Goal: Task Accomplishment & Management: Manage account settings

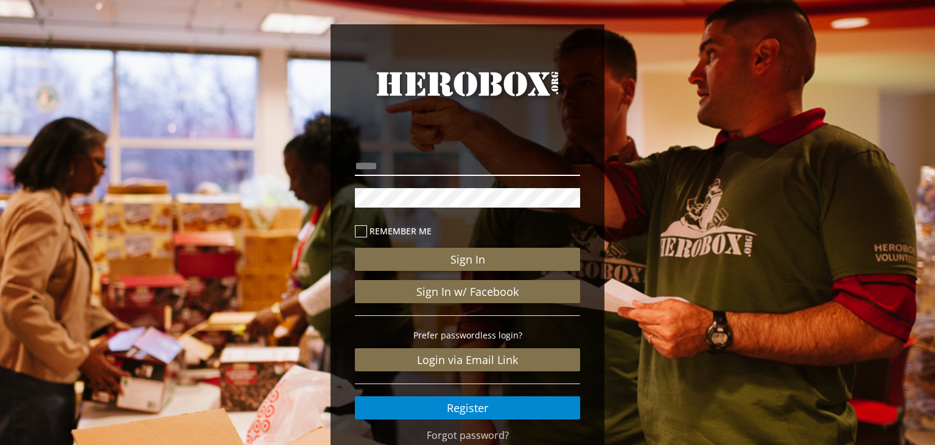
click at [391, 169] on input "email" at bounding box center [467, 165] width 225 height 19
type input "**********"
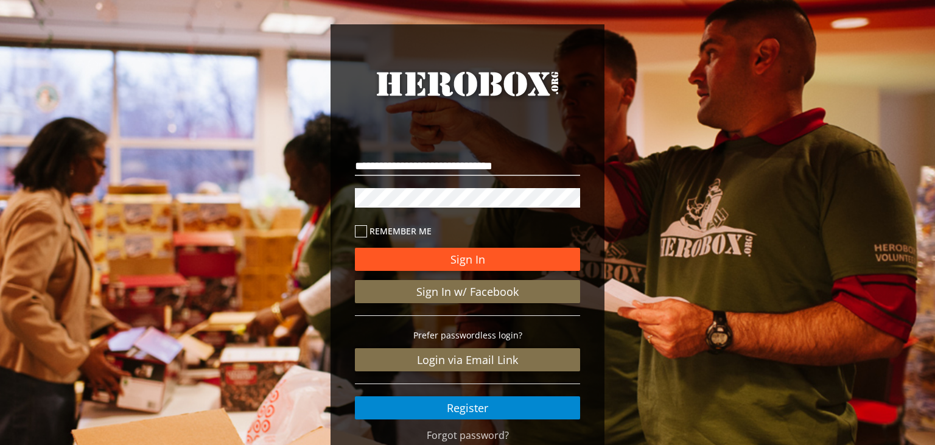
click at [477, 259] on button "Sign In" at bounding box center [467, 259] width 225 height 23
click at [469, 262] on button "Sign In" at bounding box center [467, 259] width 225 height 23
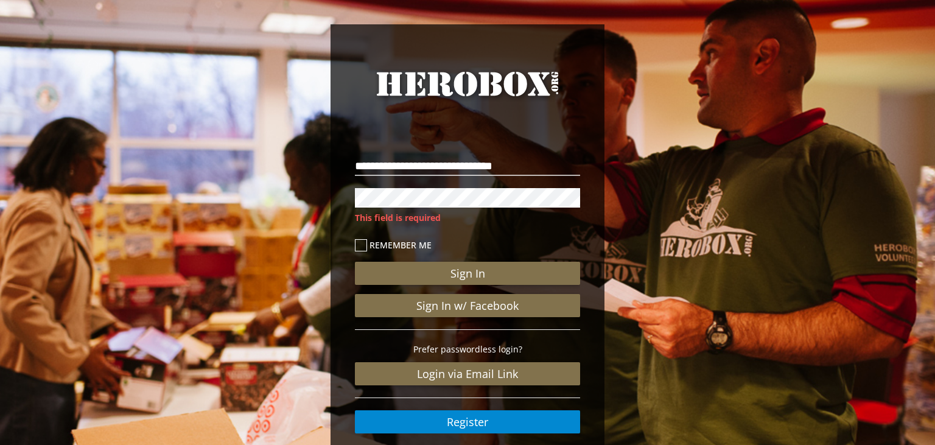
click at [291, 217] on div "**********" at bounding box center [467, 258] width 935 height 517
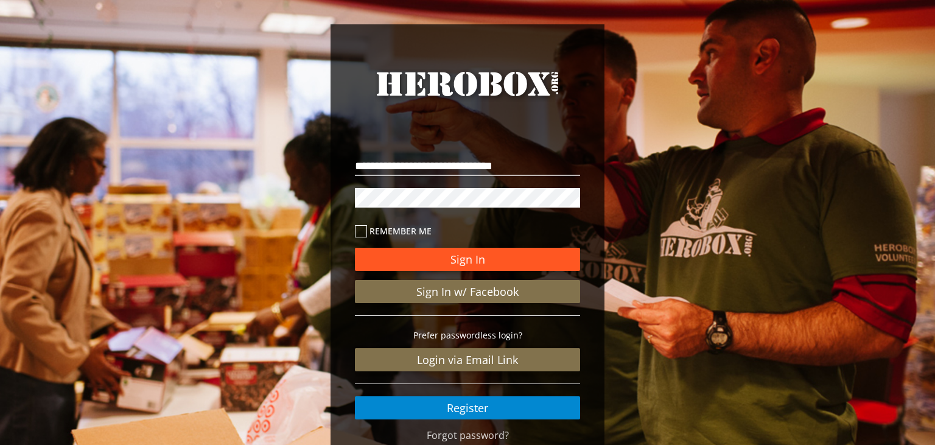
click at [488, 252] on button "Sign In" at bounding box center [467, 259] width 225 height 23
click at [488, 256] on button "Sign In" at bounding box center [467, 259] width 225 height 23
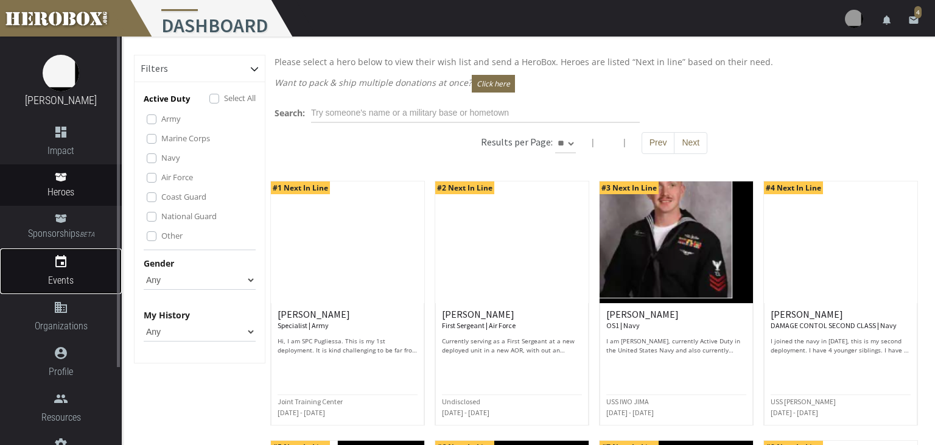
click at [56, 269] on icon "event" at bounding box center [61, 261] width 122 height 15
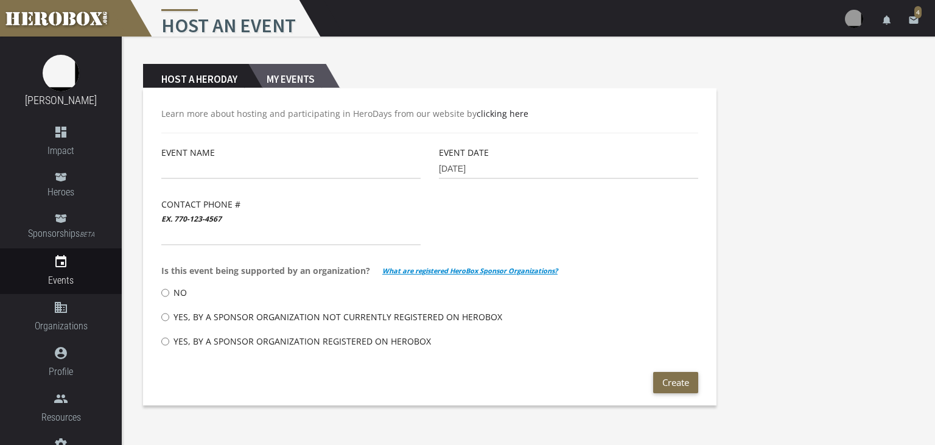
click at [290, 82] on h2 "My Events" at bounding box center [286, 76] width 77 height 24
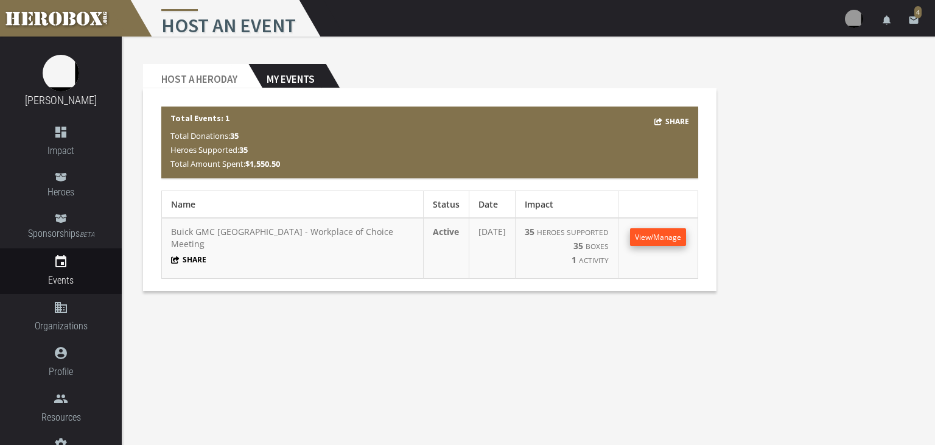
click at [644, 244] on link "View/Manage" at bounding box center [658, 237] width 56 height 18
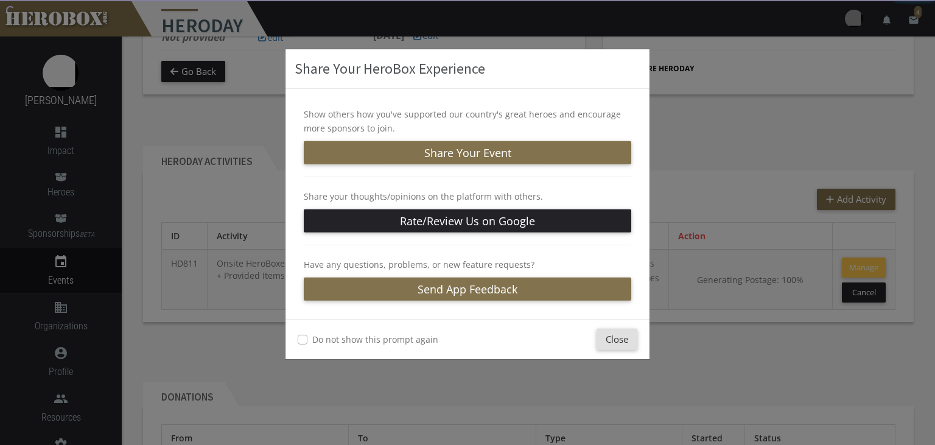
scroll to position [192, 0]
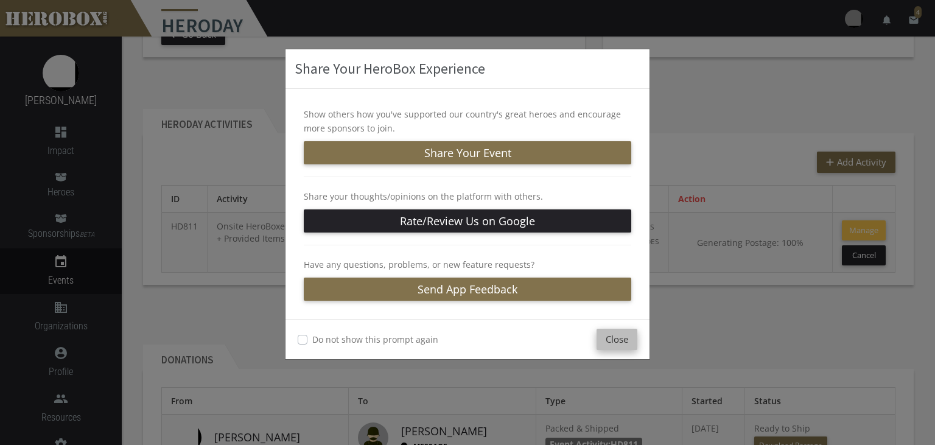
click at [611, 340] on button "Close" at bounding box center [616, 339] width 41 height 21
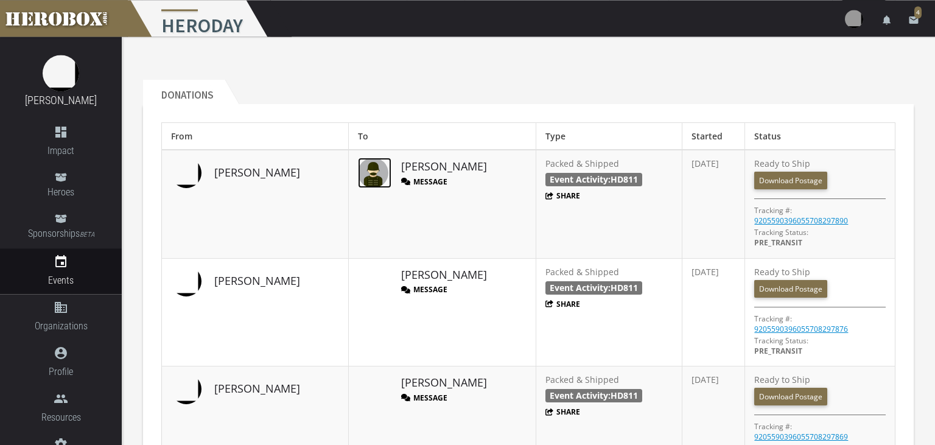
scroll to position [518, 0]
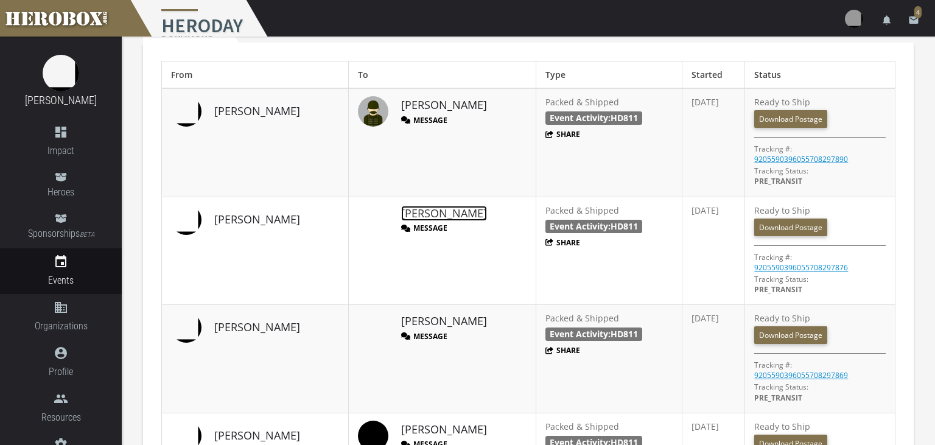
click at [401, 208] on link "DeAngelo B." at bounding box center [444, 214] width 86 height 16
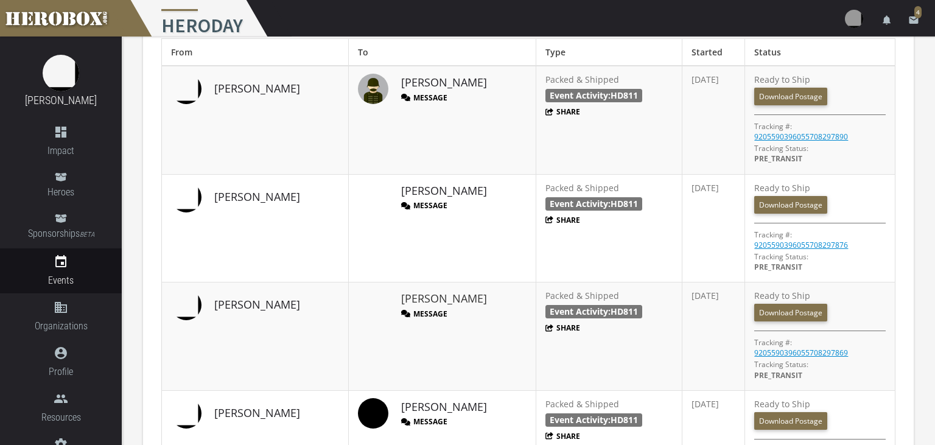
scroll to position [643, 0]
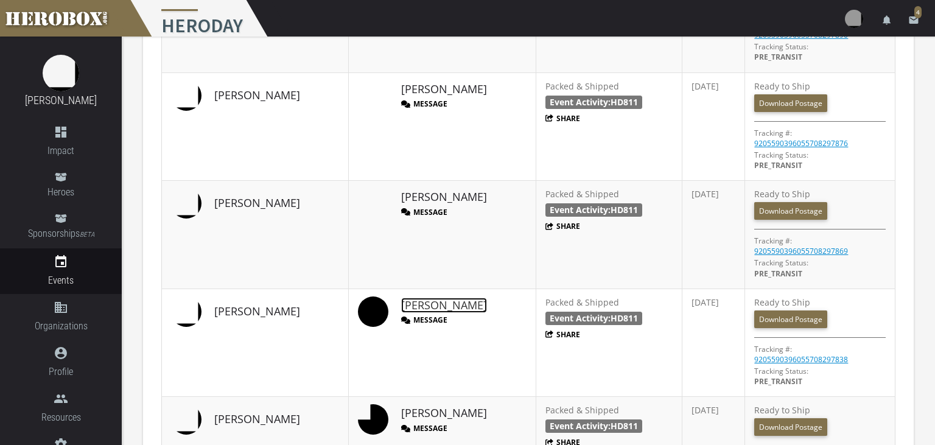
click at [401, 299] on link "Christopher W." at bounding box center [444, 306] width 86 height 16
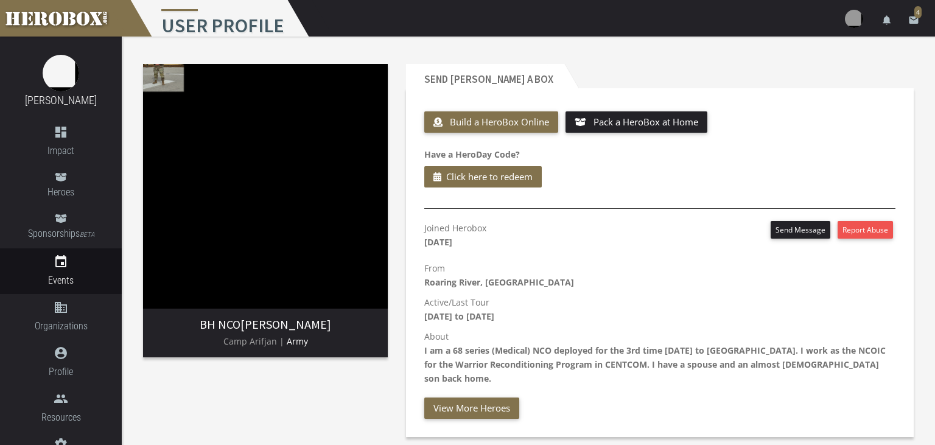
click at [177, 85] on img at bounding box center [265, 186] width 245 height 245
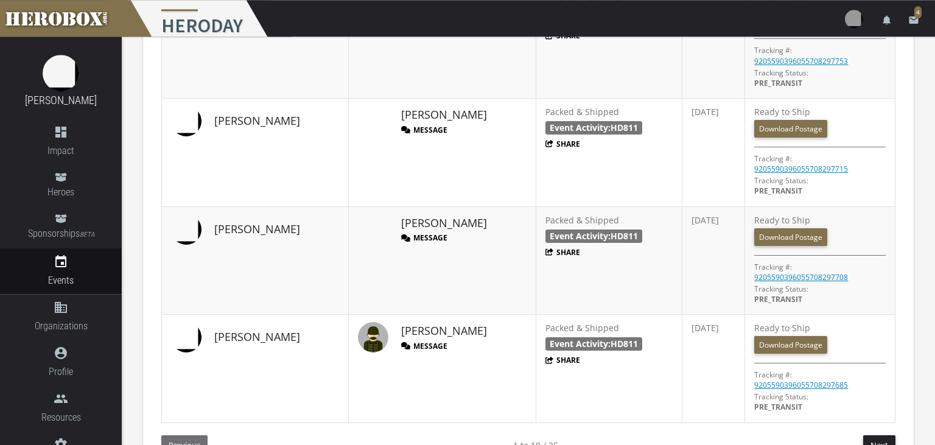
scroll to position [1290, 0]
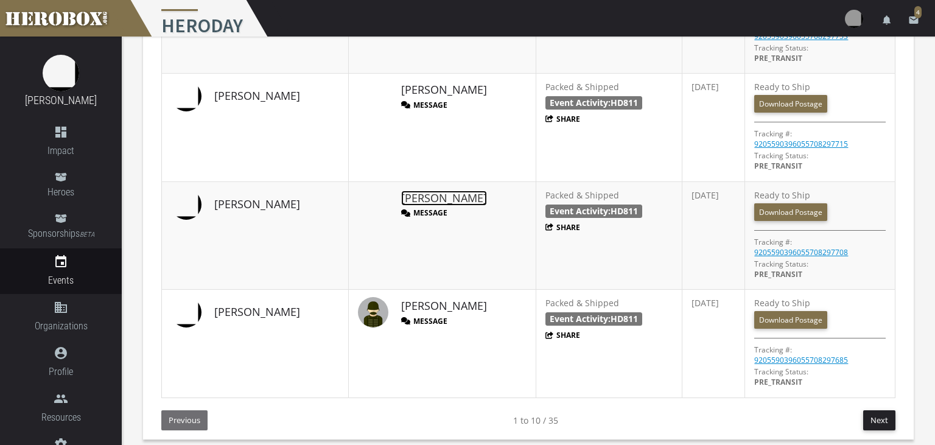
click at [401, 194] on link "jorge n." at bounding box center [444, 198] width 86 height 16
